Goal: Task Accomplishment & Management: Manage account settings

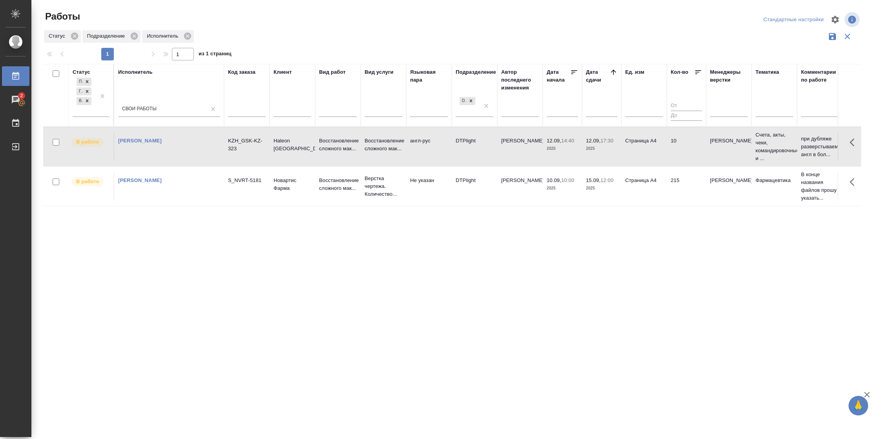
click at [649, 146] on td "Страница А4" at bounding box center [644, 146] width 46 height 27
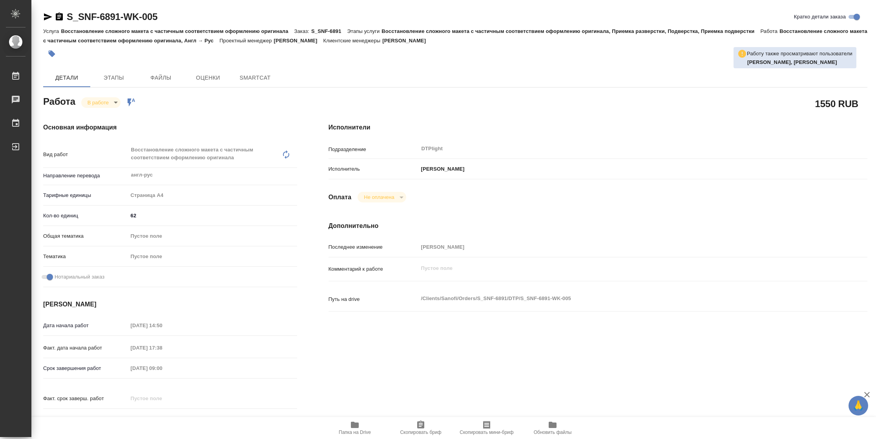
type textarea "x"
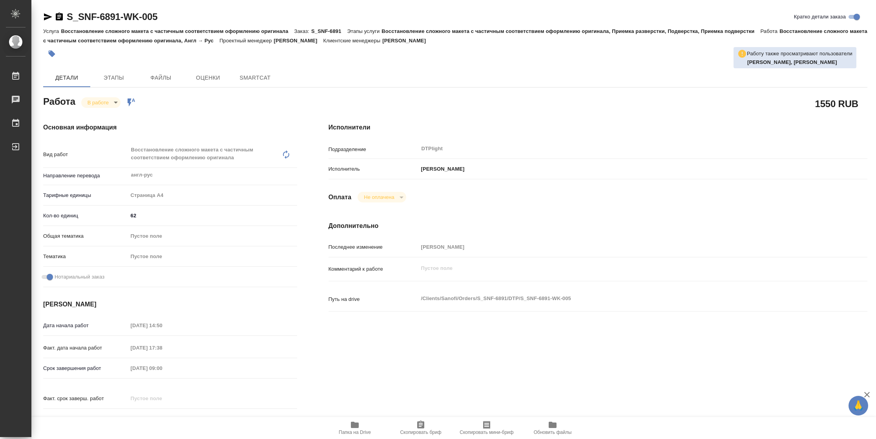
type textarea "x"
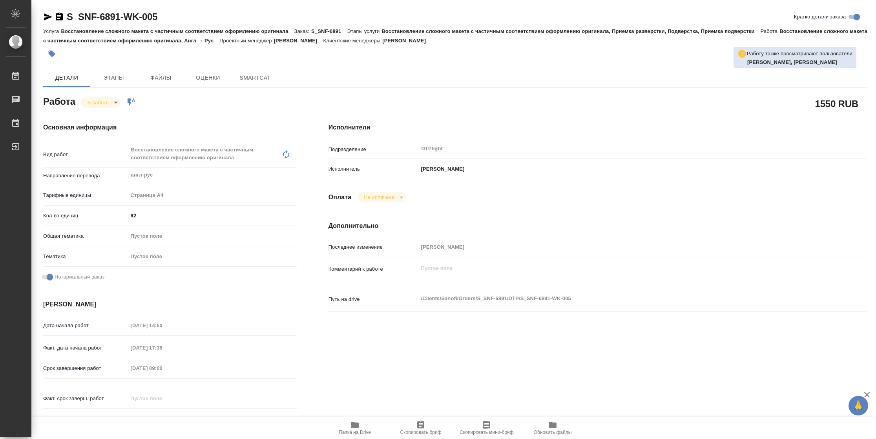
type textarea "x"
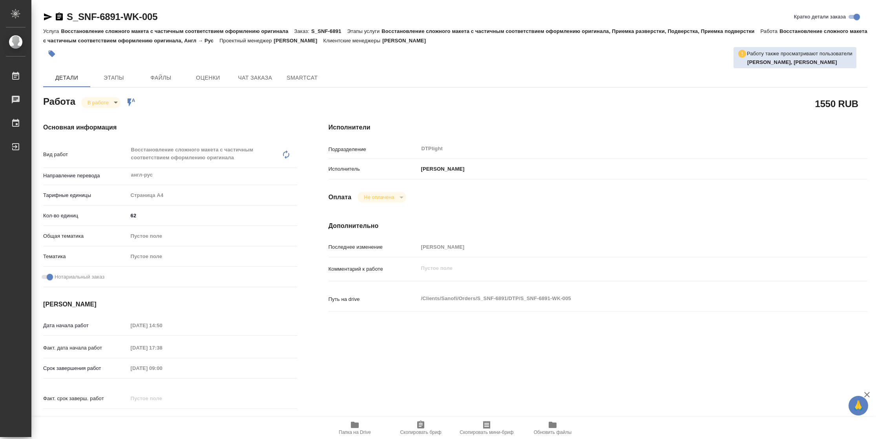
type textarea "x"
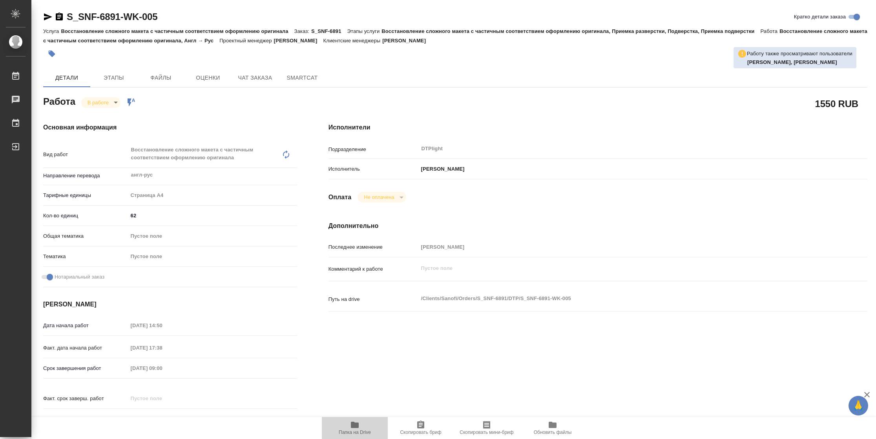
click at [350, 430] on span "Папка на Drive" at bounding box center [355, 432] width 32 height 5
type textarea "x"
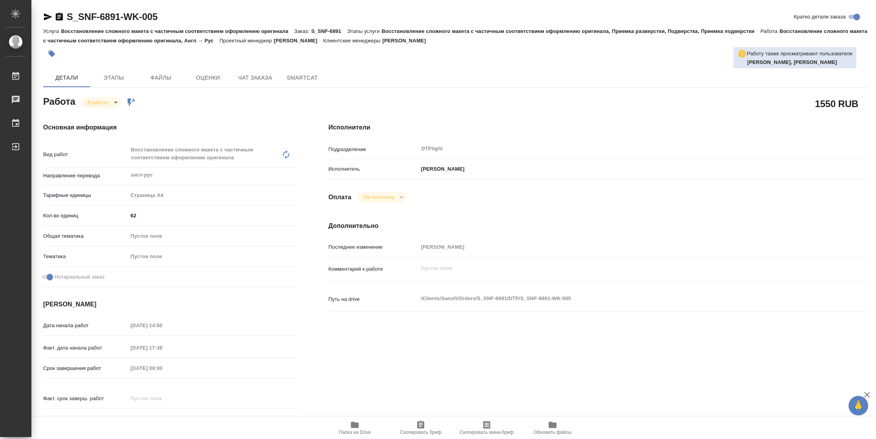
type textarea "x"
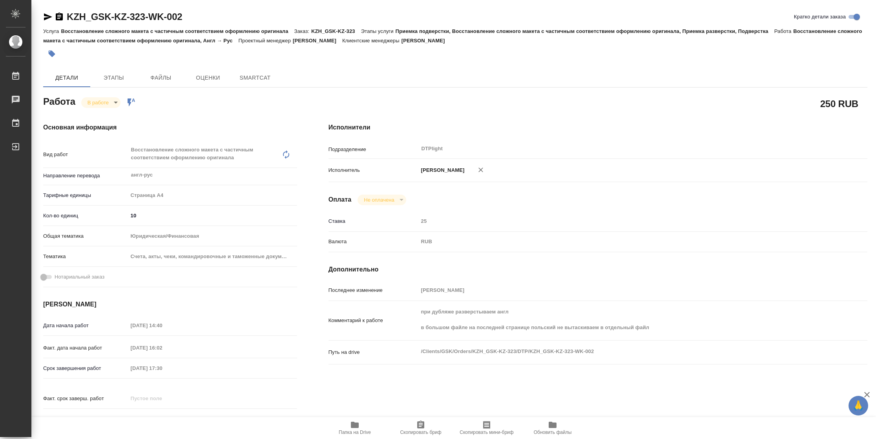
type textarea "x"
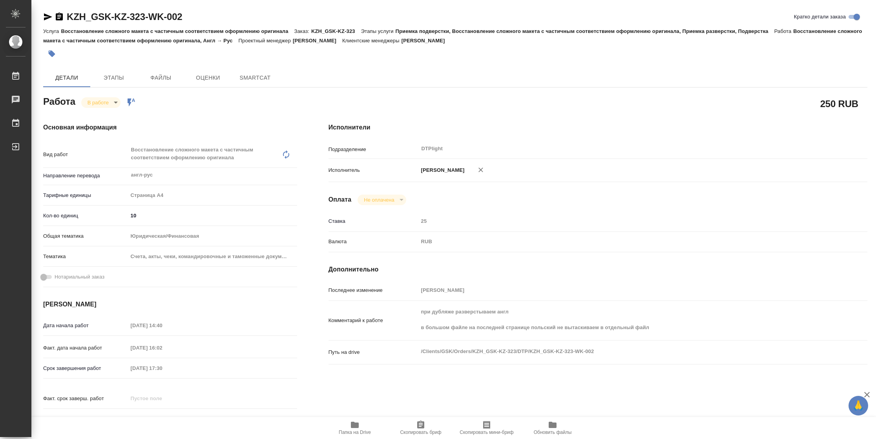
type textarea "x"
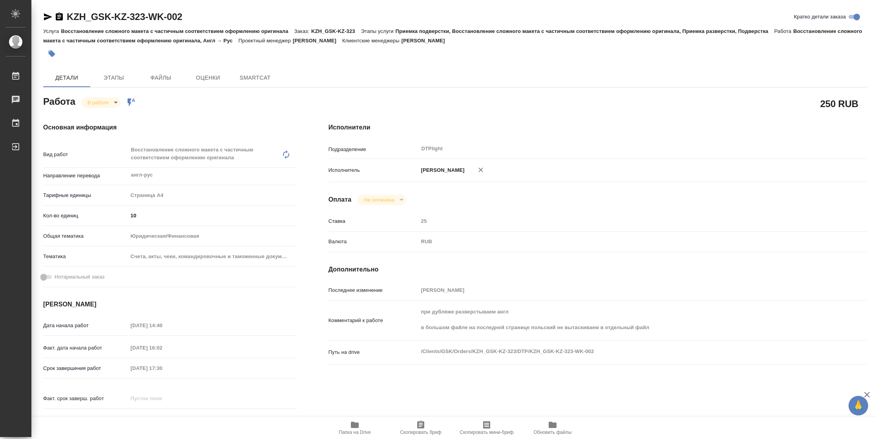
type textarea "x"
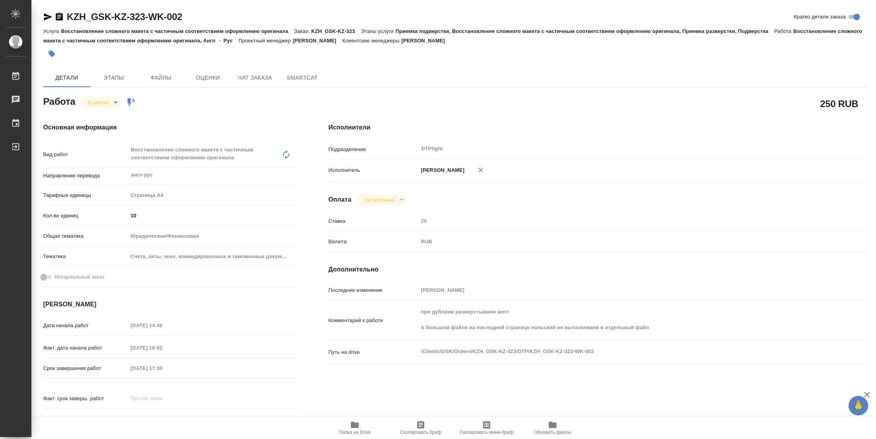
type textarea "x"
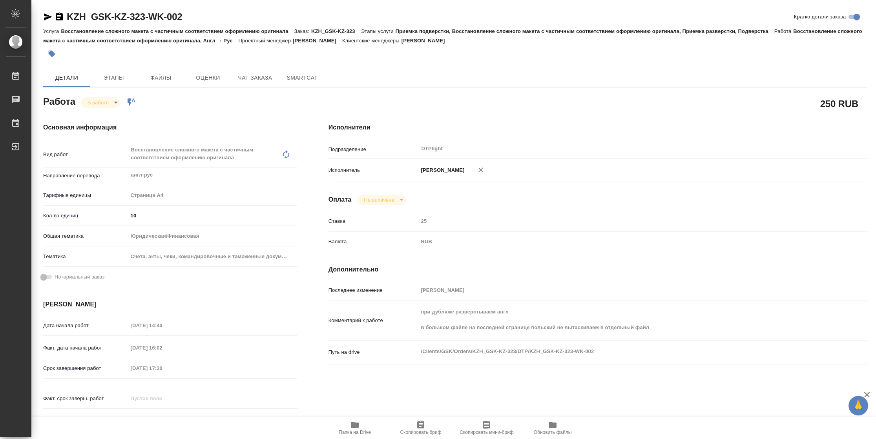
type textarea "x"
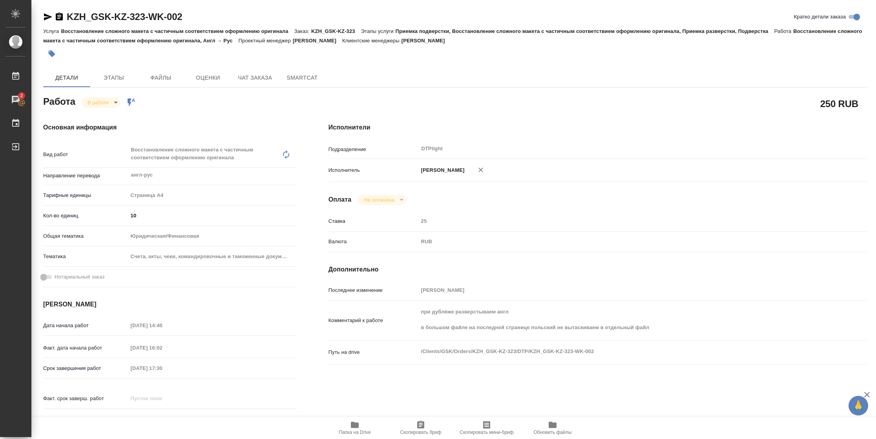
click at [361, 438] on button "Папка на Drive" at bounding box center [355, 428] width 66 height 22
click at [110, 98] on body "🙏 .cls-1 fill:#fff; AWATERA Vasilyeva Natalia Работы 2 Чаты График Выйти KZH_GS…" at bounding box center [438, 219] width 876 height 439
click at [114, 115] on button "Выполнен" at bounding box center [101, 115] width 29 height 9
type textarea "x"
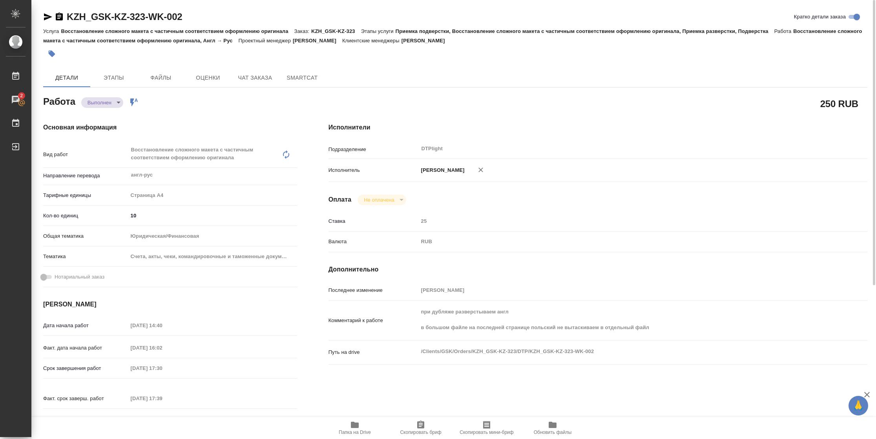
type textarea "x"
click at [47, 20] on icon "button" at bounding box center [47, 16] width 9 height 9
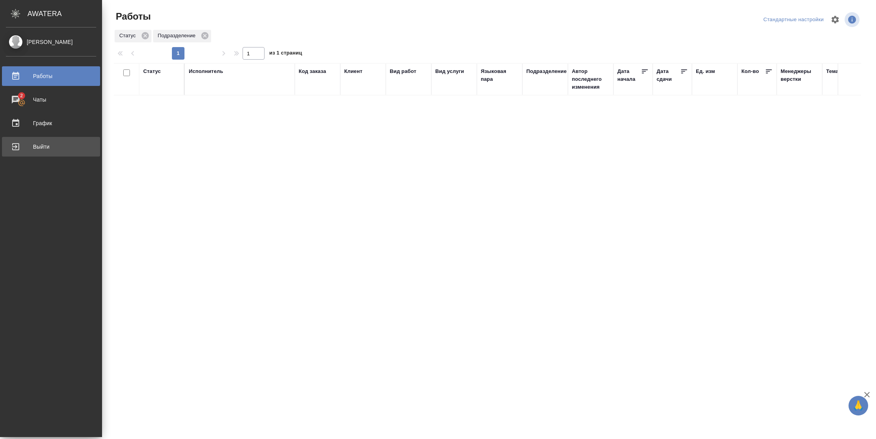
click at [15, 146] on div "Выйти" at bounding box center [51, 147] width 90 height 12
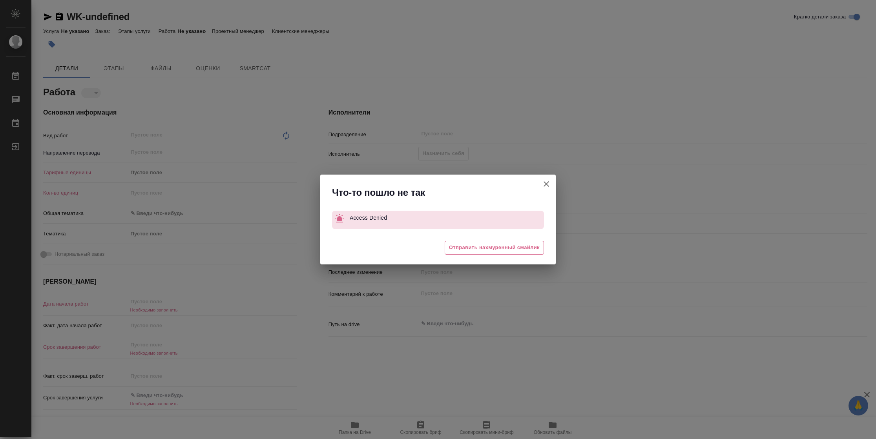
type textarea "x"
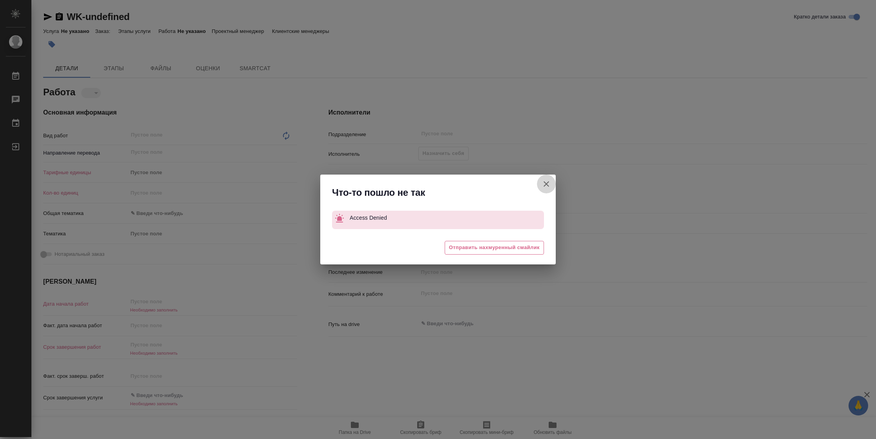
click at [546, 181] on icon "button" at bounding box center [545, 183] width 9 height 9
type textarea "x"
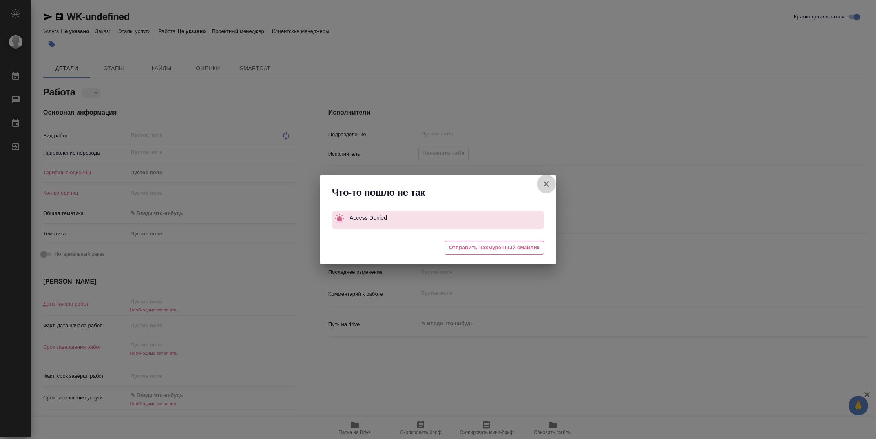
type textarea "x"
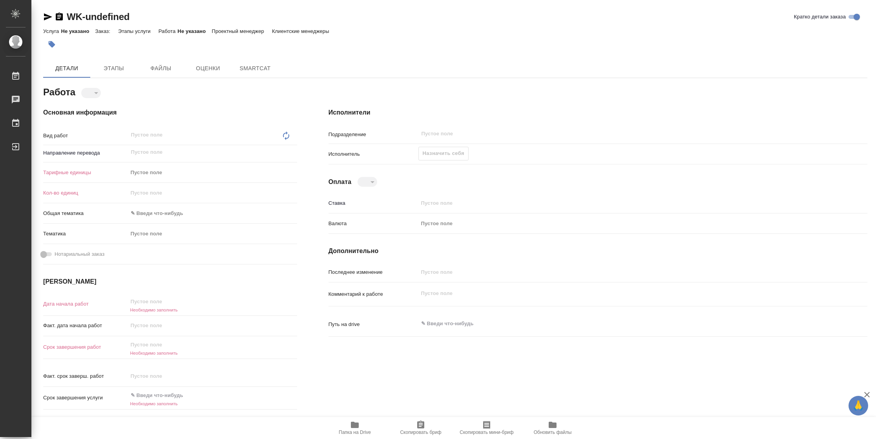
type textarea "x"
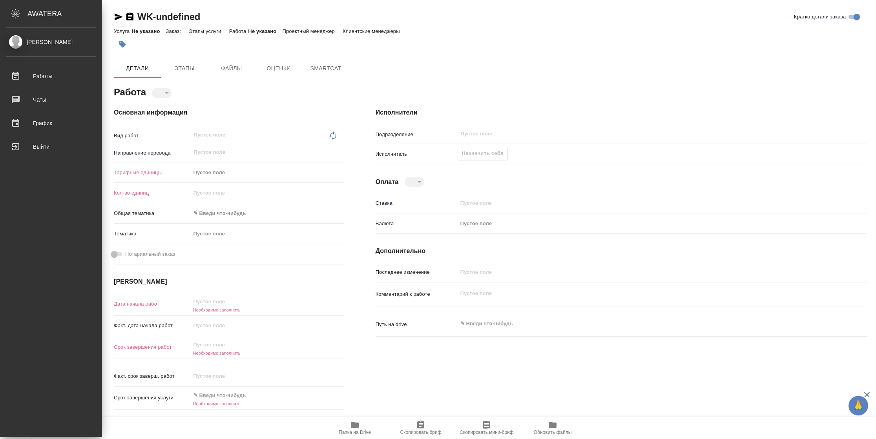
type textarea "x"
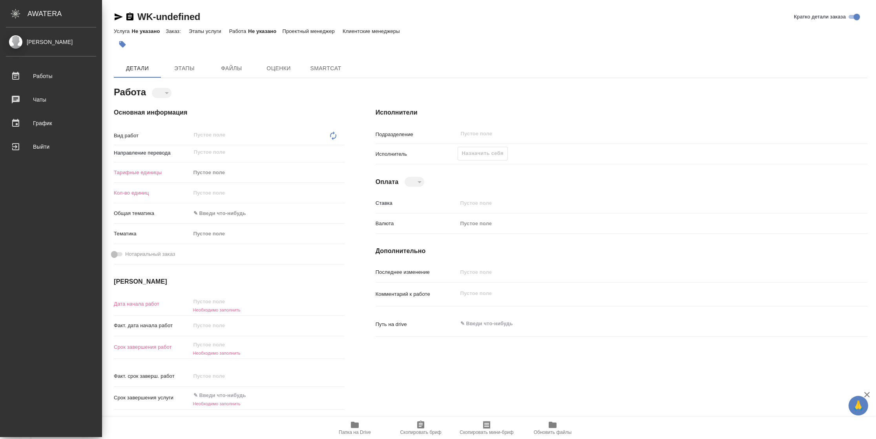
type textarea "x"
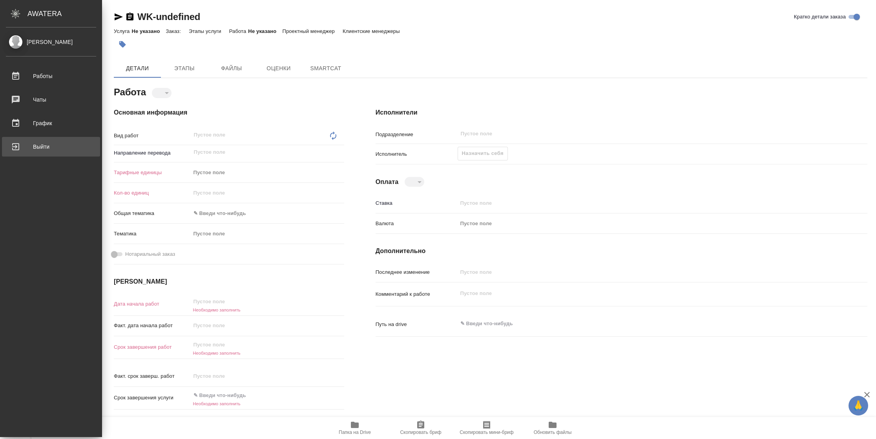
type textarea "x"
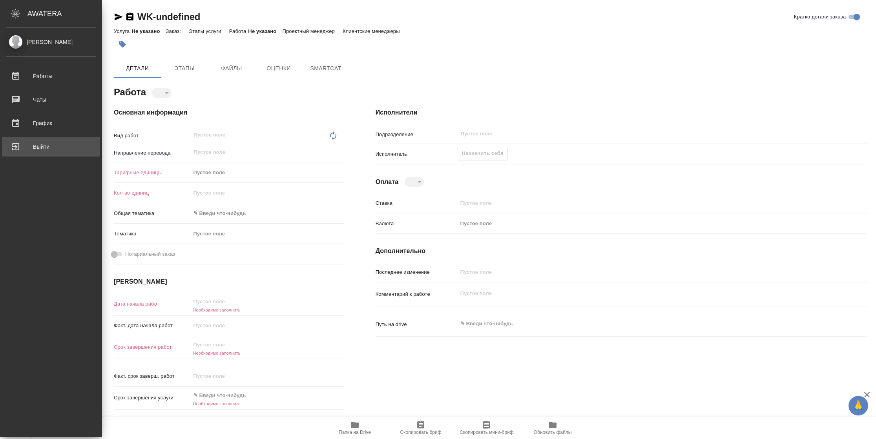
click at [58, 146] on link "Выйти" at bounding box center [51, 147] width 98 height 20
type textarea "x"
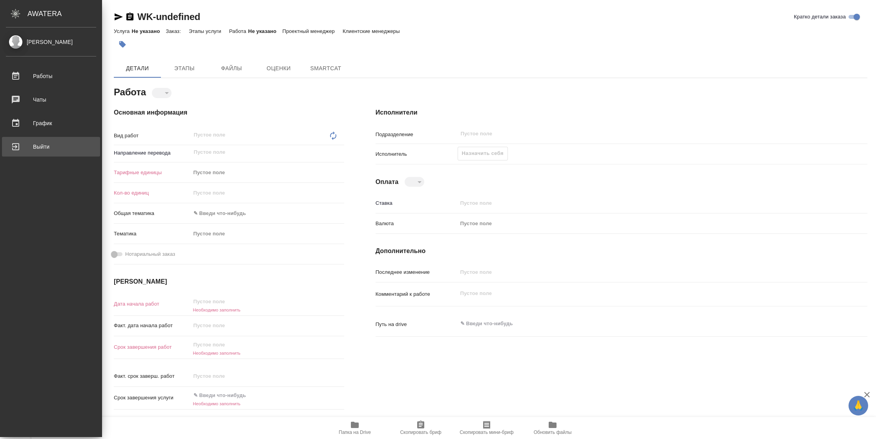
type textarea "x"
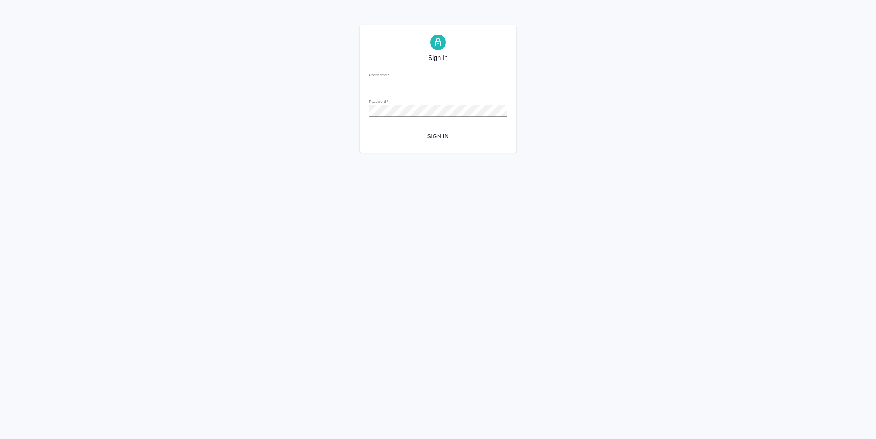
type input "[PERSON_NAME][EMAIL_ADDRESS][DOMAIN_NAME]"
click at [420, 141] on button "Sign in" at bounding box center [438, 136] width 138 height 15
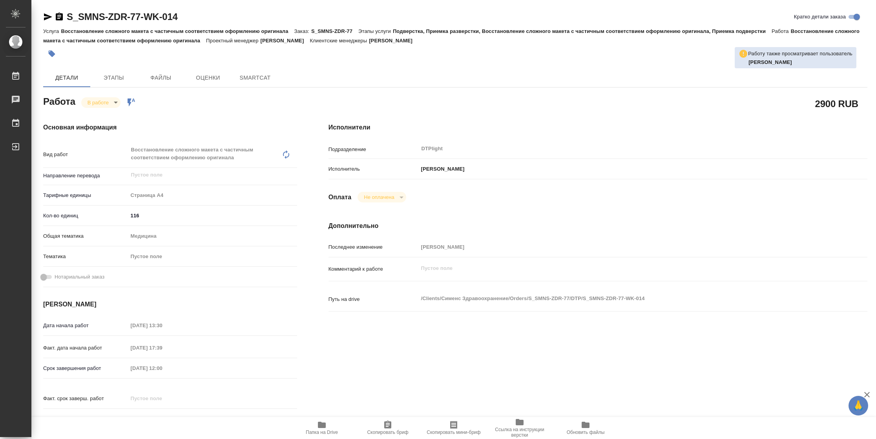
type textarea "x"
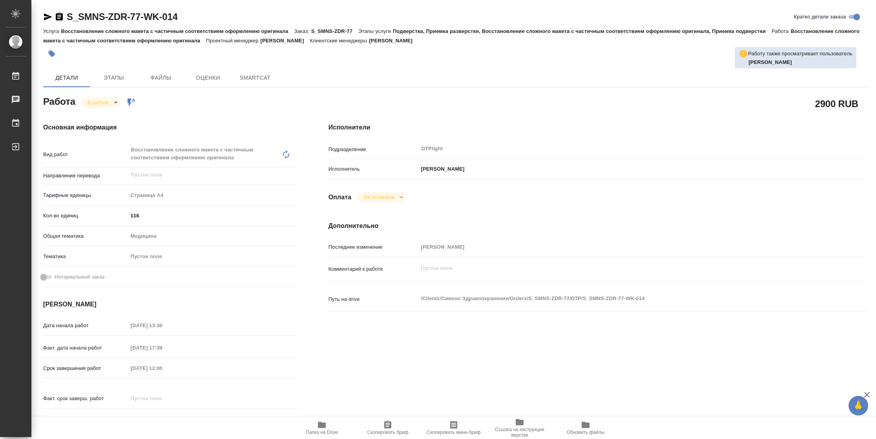
type textarea "x"
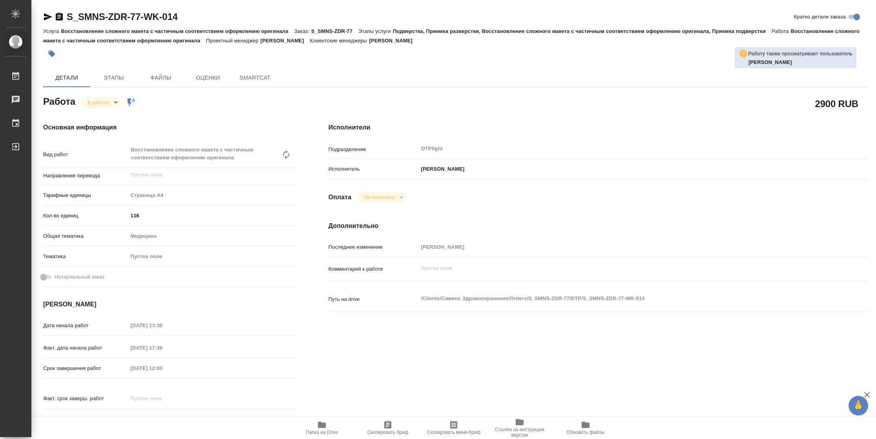
type textarea "x"
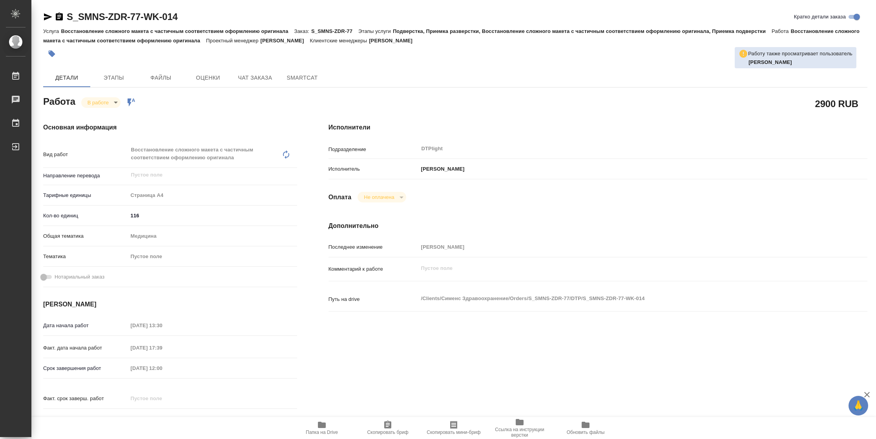
type textarea "x"
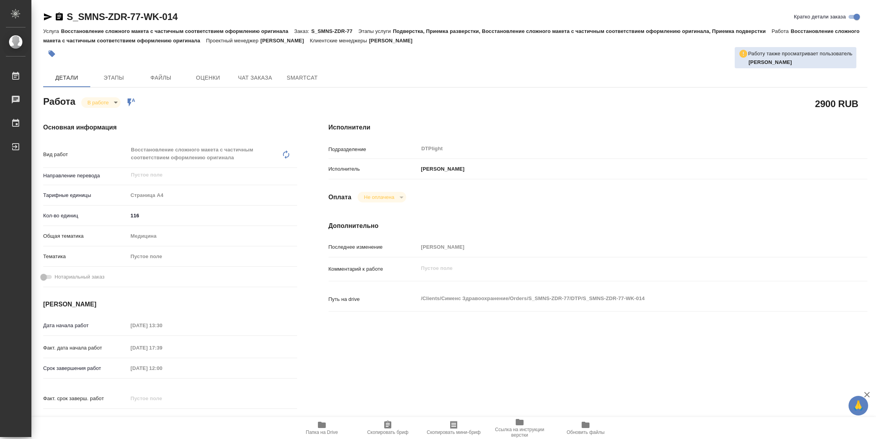
type textarea "x"
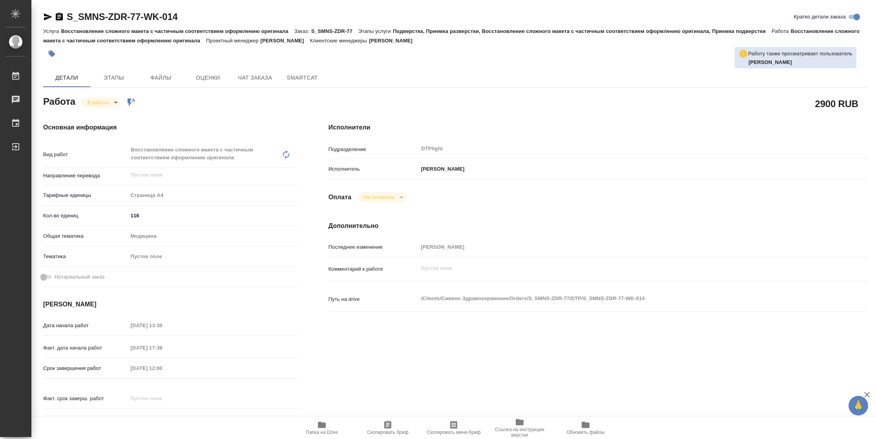
click at [313, 430] on span "Папка на Drive" at bounding box center [322, 432] width 32 height 5
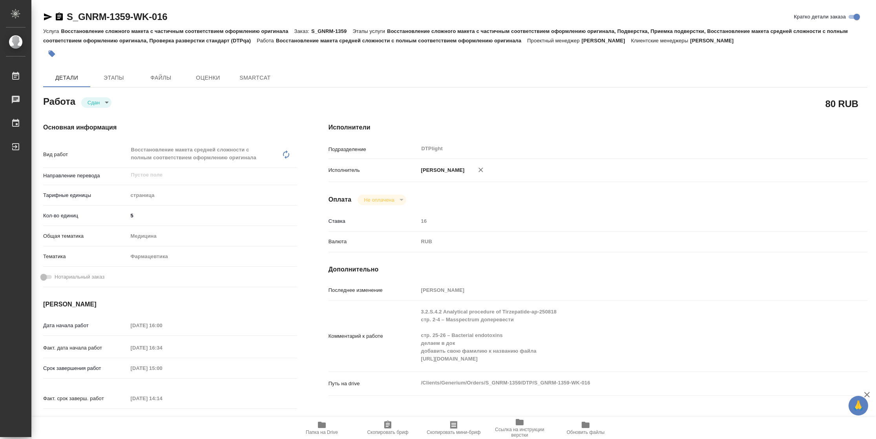
type textarea "x"
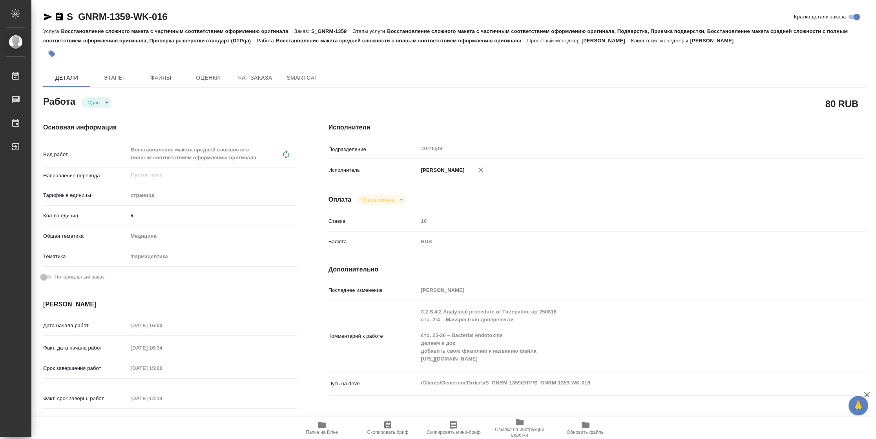
type textarea "x"
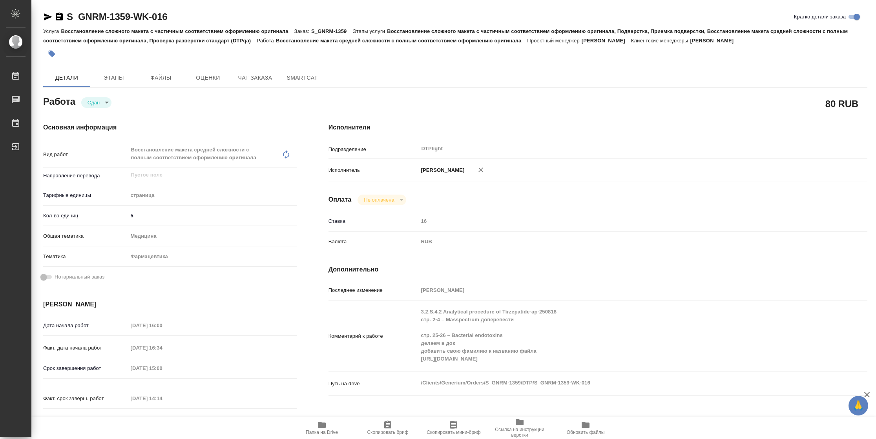
type textarea "x"
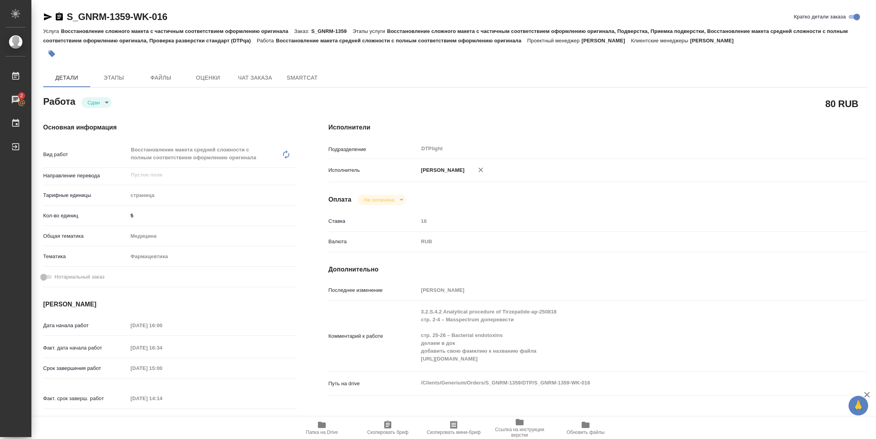
click at [328, 424] on span "Папка на Drive" at bounding box center [321, 427] width 56 height 15
click at [310, 430] on span "Папка на Drive" at bounding box center [322, 432] width 32 height 5
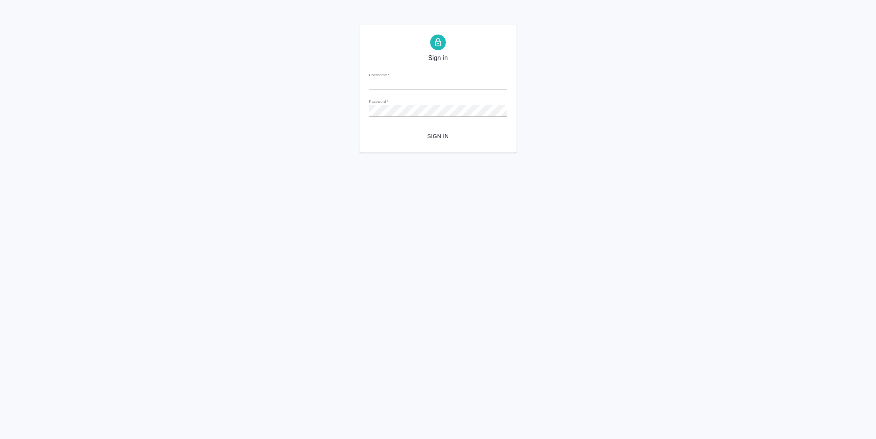
type input "[PERSON_NAME][EMAIL_ADDRESS][DOMAIN_NAME]"
click at [438, 139] on span "Sign in" at bounding box center [438, 136] width 126 height 10
